Goal: Task Accomplishment & Management: Complete application form

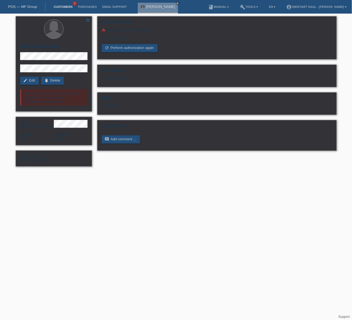
click at [65, 7] on link "Customers" at bounding box center [63, 6] width 24 height 3
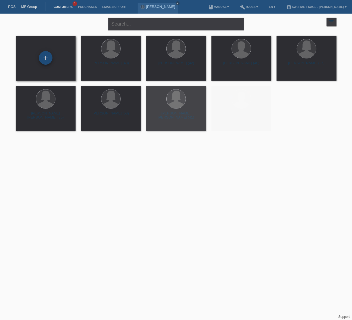
click at [45, 59] on div "+" at bounding box center [46, 58] width 14 height 14
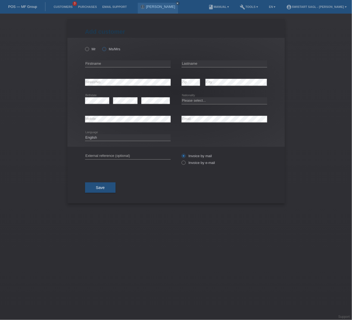
click at [107, 51] on label "Ms/Mrs" at bounding box center [111, 49] width 18 height 4
click at [106, 51] on input "Ms/Mrs" at bounding box center [104, 49] width 4 height 4
radio input "true"
click at [109, 64] on input "text" at bounding box center [128, 63] width 86 height 7
type input "Nikolla"
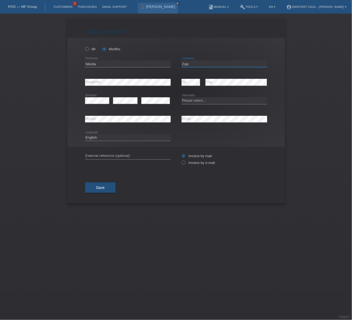
drag, startPoint x: 187, startPoint y: 62, endPoint x: 202, endPoint y: 65, distance: 14.4
click at [202, 65] on input "Zoje" at bounding box center [225, 63] width 86 height 7
type input "Zoja"
click at [288, 114] on div "Add customer Add customer Add customer Mr Ms/Mrs error" at bounding box center [176, 167] width 352 height 306
click at [180, 160] on icon at bounding box center [180, 160] width 0 height 0
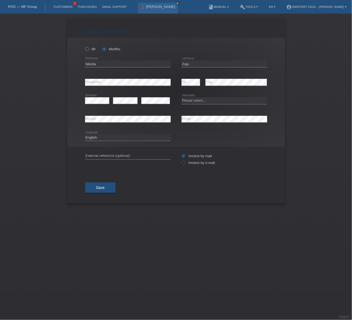
click at [185, 162] on input "Invoice by e-mail" at bounding box center [184, 164] width 4 height 7
radio input "true"
click at [128, 140] on select "Deutsch Français Italiano English" at bounding box center [128, 137] width 86 height 7
select select "de"
click at [85, 134] on select "Deutsch Français Italiano English" at bounding box center [128, 137] width 86 height 7
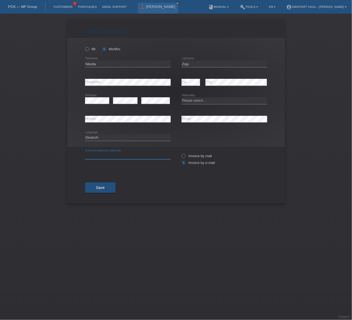
click at [108, 155] on input "text" at bounding box center [128, 155] width 86 height 7
paste input "[PERSON_NAME]"
type input "[PERSON_NAME]"
click at [94, 176] on div "Save" at bounding box center [176, 188] width 182 height 32
click at [194, 101] on select "Please select... Switzerland Austria Germany Liechtenstein ------------ Afghani…" at bounding box center [225, 100] width 86 height 7
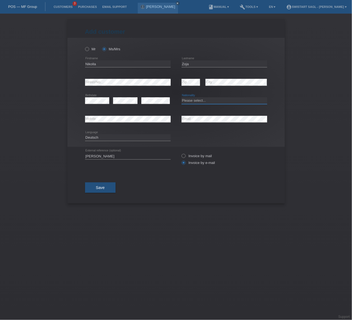
select select "CH"
click at [182, 97] on select "Please select... Switzerland Austria Germany Liechtenstein ------------ Afghani…" at bounding box center [225, 100] width 86 height 7
click at [206, 187] on div "Save" at bounding box center [176, 188] width 182 height 32
click at [106, 188] on button "Save" at bounding box center [100, 187] width 31 height 10
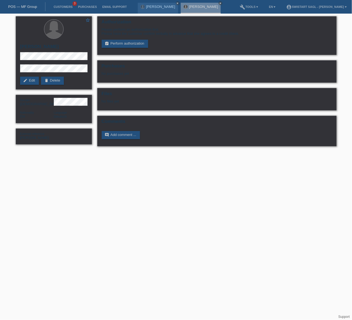
click at [202, 152] on html "POS — MF Group Customers 3 Purchases Email Support [PERSON_NAME] close [PERSON_…" at bounding box center [176, 76] width 352 height 152
click at [119, 40] on link "assignment_turned_in Perform authorization" at bounding box center [125, 44] width 46 height 8
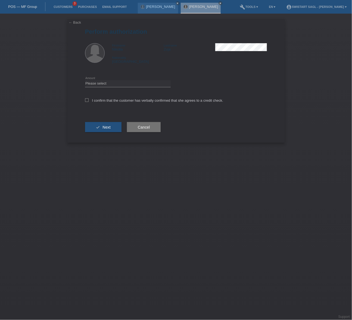
click at [105, 87] on icon at bounding box center [128, 87] width 86 height 0
click at [104, 85] on select "Please select CHF 1.00 - CHF 499.00 CHF 500.00 - CHF 1'999.00 CHF 2'000.00 - CH…" at bounding box center [128, 83] width 86 height 7
select select "3"
click at [85, 80] on select "Please select CHF 1.00 - CHF 499.00 CHF 500.00 - CHF 1'999.00 CHF 2'000.00 - CH…" at bounding box center [128, 83] width 86 height 7
click at [85, 100] on div "← Back Perform authorization Firstname Nikolla Lastname Zoja Nationality Switze…" at bounding box center [175, 81] width 217 height 124
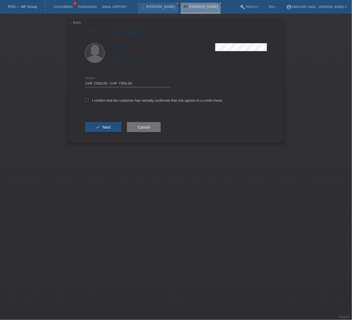
click at [87, 101] on icon at bounding box center [87, 100] width 4 height 4
click at [87, 101] on input "I confirm that the customer has verbally confirmed that she agrees to a credit …" at bounding box center [87, 100] width 4 height 4
checkbox input "true"
click at [105, 129] on button "check Next" at bounding box center [103, 127] width 36 height 10
